Goal: Transaction & Acquisition: Purchase product/service

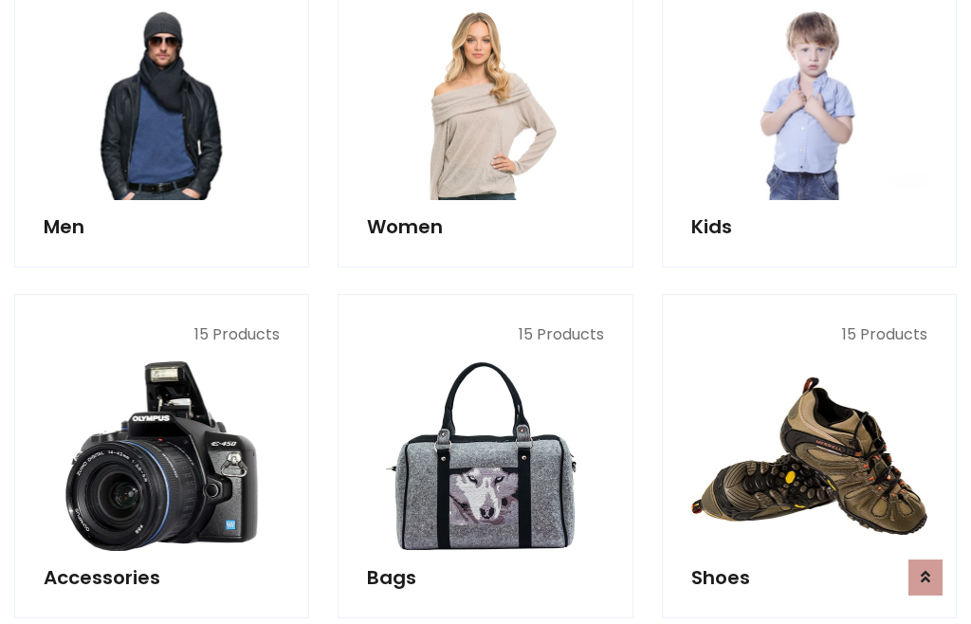
scroll to position [1375, 0]
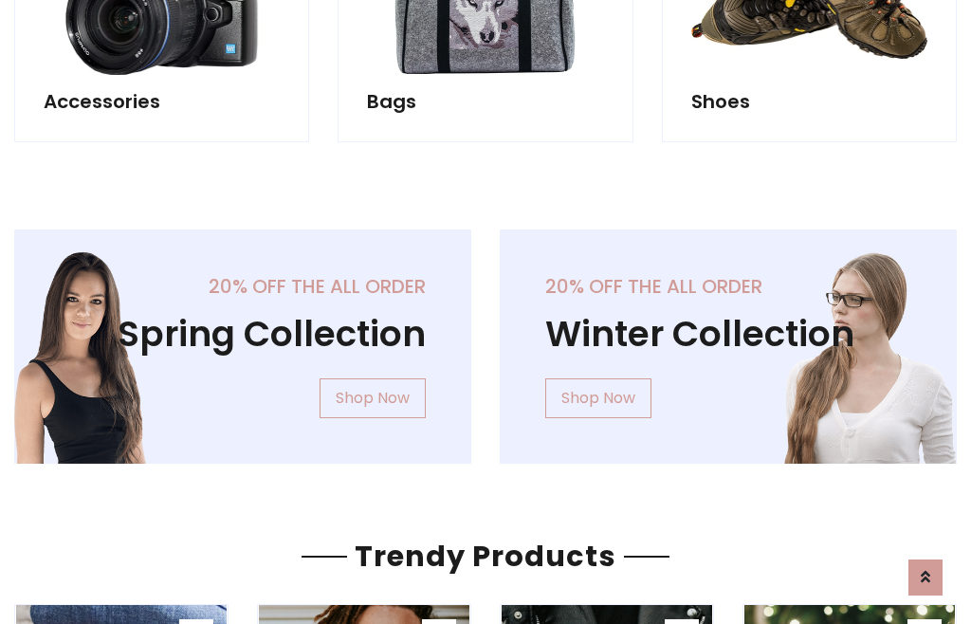
click at [485, 338] on div "20% off the all order Winter Collection Shop Now" at bounding box center [727, 361] width 485 height 264
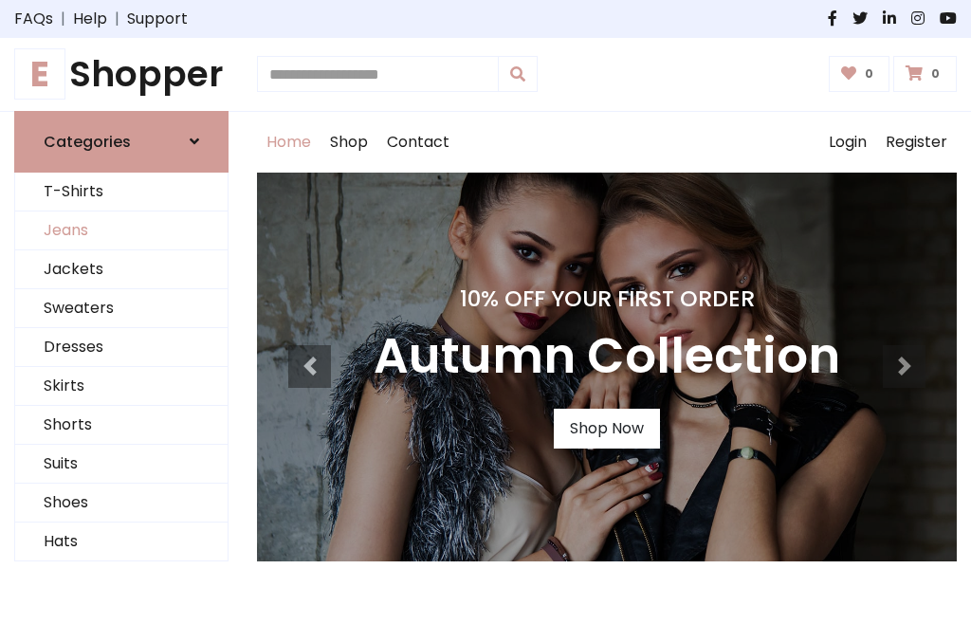
click at [121, 230] on link "Jeans" at bounding box center [121, 230] width 212 height 39
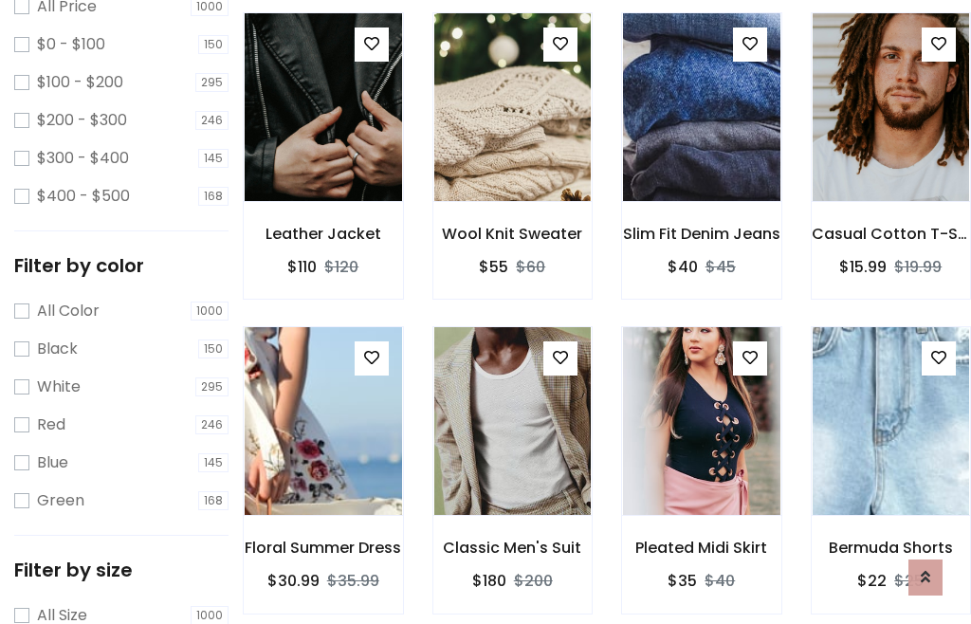
scroll to position [598, 0]
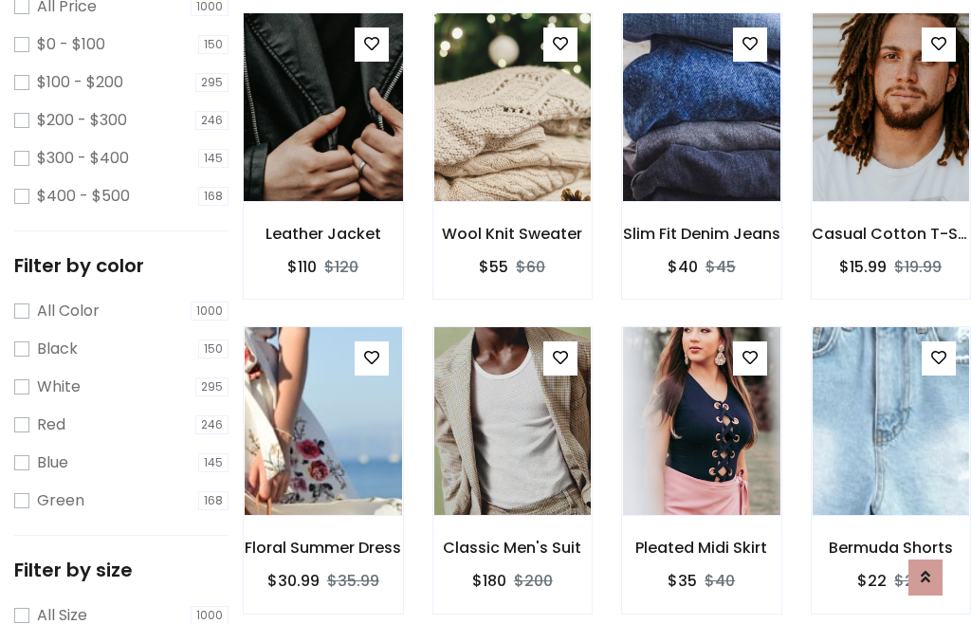
click at [322, 148] on img at bounding box center [322, 107] width 189 height 455
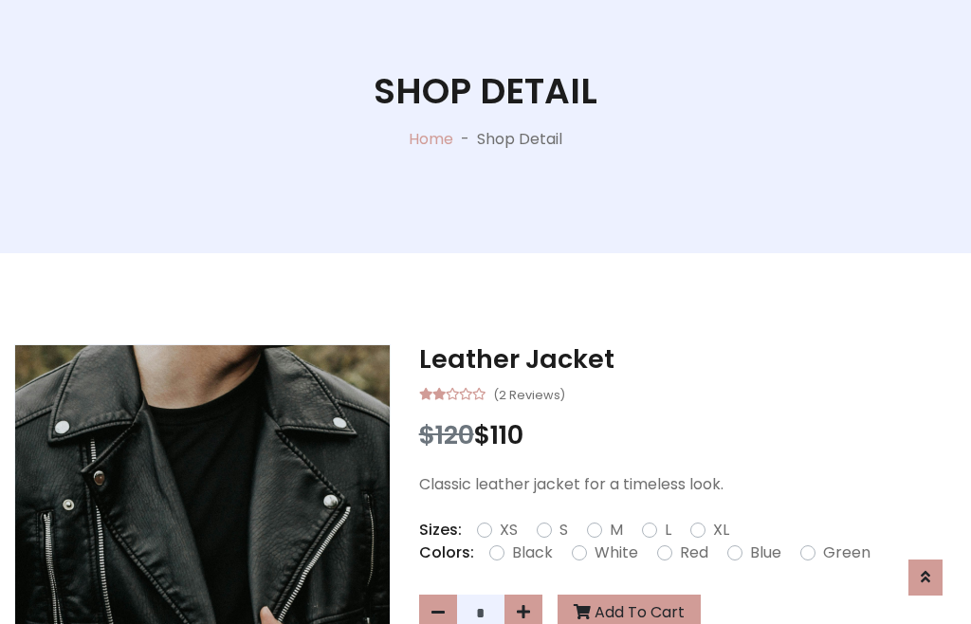
scroll to position [204, 0]
click at [691, 553] on label "Red" at bounding box center [694, 552] width 28 height 23
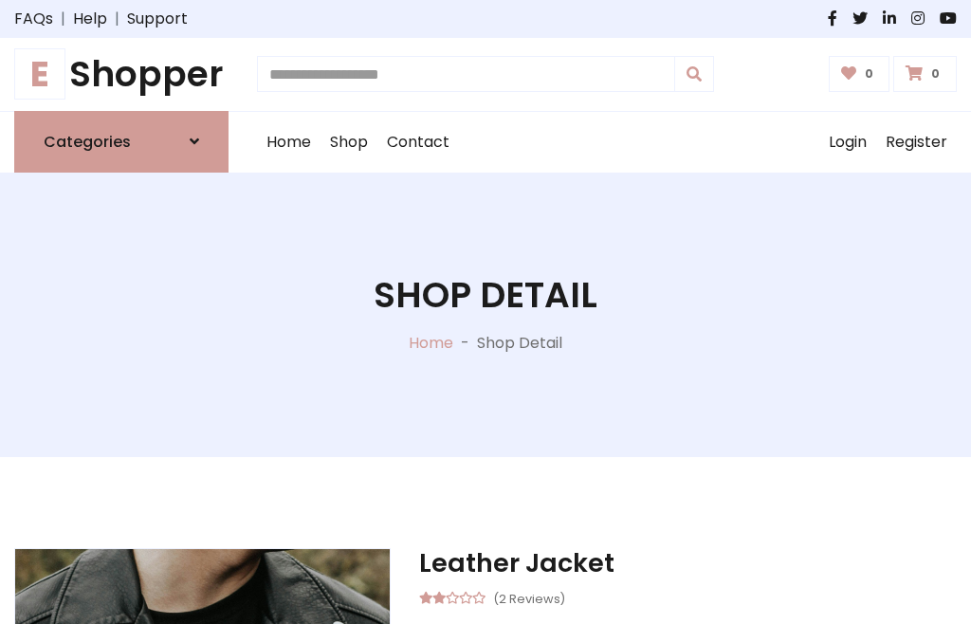
click at [485, 312] on h1 "Shop Detail" at bounding box center [485, 295] width 224 height 43
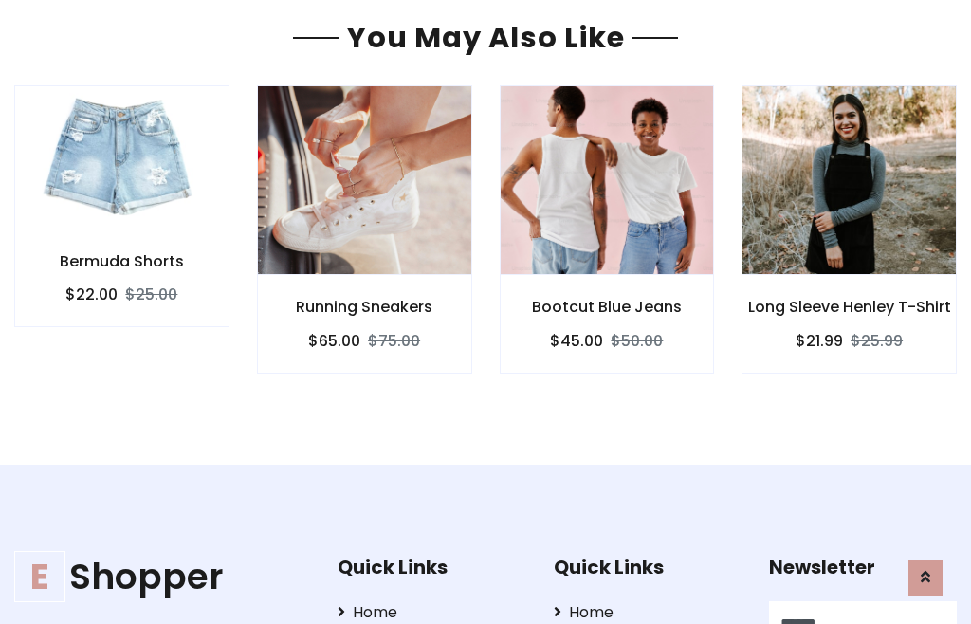
type input "******"
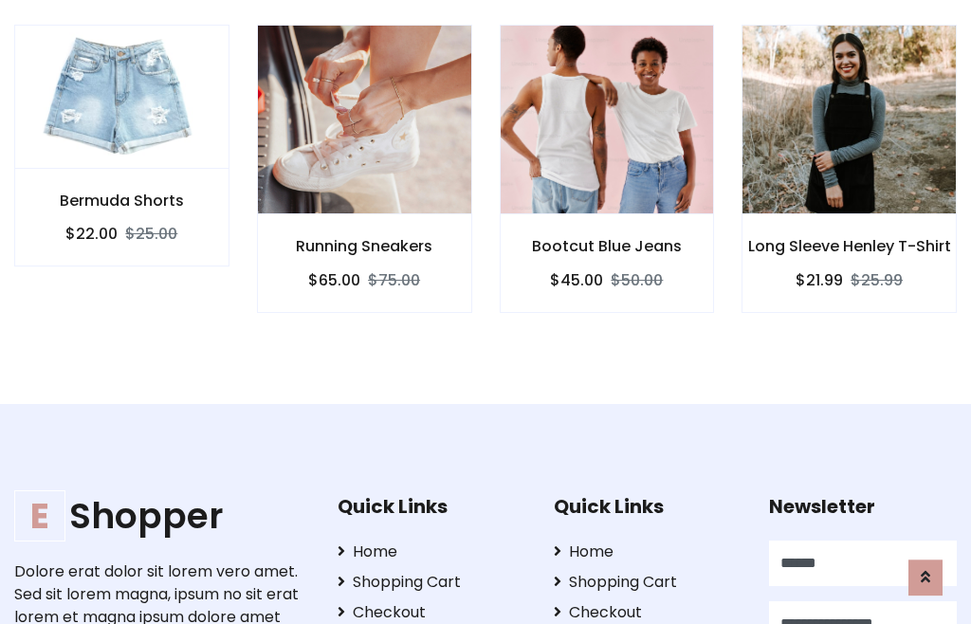
scroll to position [0, 1]
type input "**********"
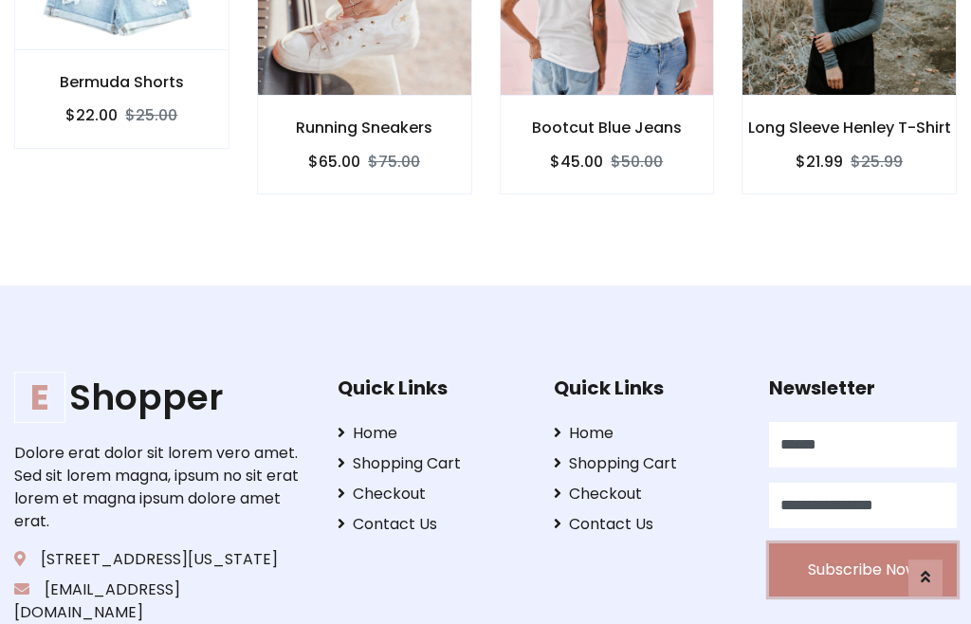
scroll to position [1678, 0]
